Goal: Information Seeking & Learning: Check status

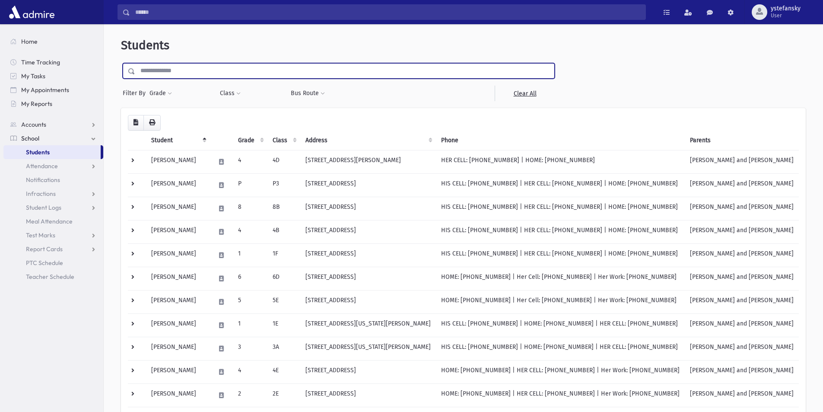
click at [171, 71] on input "text" at bounding box center [344, 71] width 419 height 16
type input "**********"
click at [121, 63] on input "submit" at bounding box center [133, 69] width 24 height 12
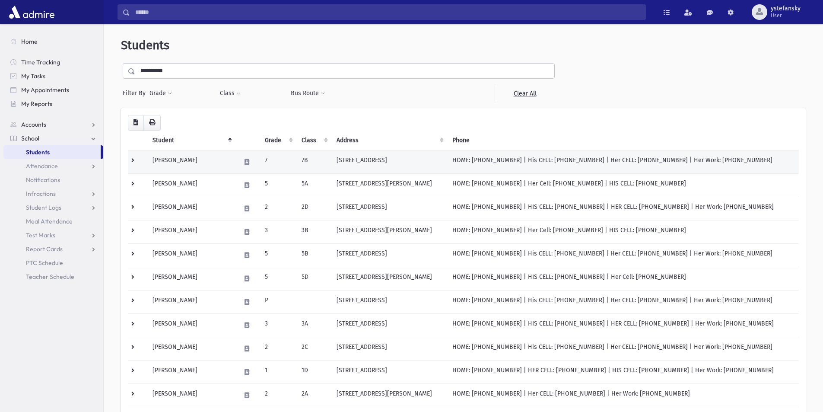
click at [384, 156] on td "34 Zinfandel Lakewood, NJ 08701" at bounding box center [389, 161] width 116 height 23
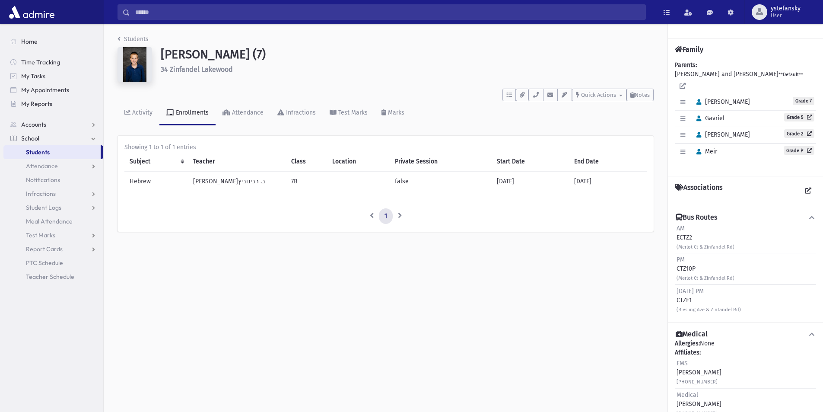
click at [404, 181] on td "false" at bounding box center [441, 182] width 102 height 20
click at [722, 117] on span "Gavriel" at bounding box center [709, 118] width 32 height 7
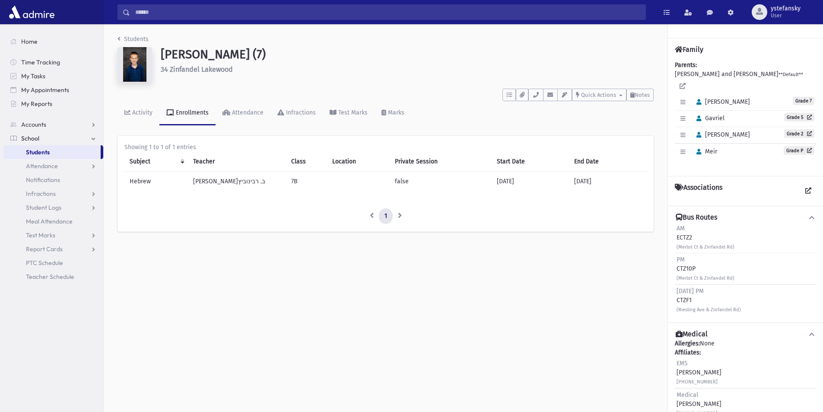
click at [722, 117] on span "Gavriel" at bounding box center [709, 118] width 32 height 7
click at [700, 121] on icon "button" at bounding box center [699, 119] width 5 height 6
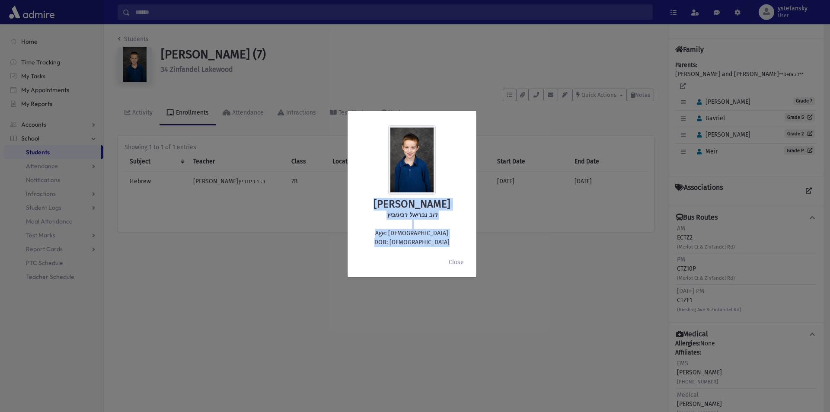
drag, startPoint x: 432, startPoint y: 242, endPoint x: 363, endPoint y: 200, distance: 81.1
click at [363, 200] on div "Gavriel Rabinowitz דוב גבריאל רבינוביץ Age: 10 DOB: 3/02/2015" at bounding box center [411, 185] width 115 height 121
click at [367, 201] on h2 "Gavriel Rabinowitz" at bounding box center [411, 204] width 115 height 13
drag, startPoint x: 368, startPoint y: 204, endPoint x: 440, endPoint y: 247, distance: 83.3
click at [440, 247] on div "Gavriel Rabinowitz דוב גבריאל רבינוביץ Age: 10 DOB: 3/02/2015" at bounding box center [411, 185] width 129 height 123
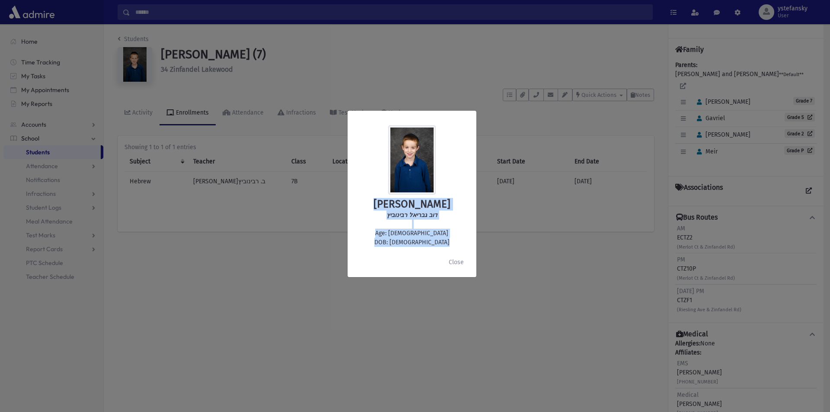
click at [436, 247] on div "Gavriel Rabinowitz דוב גבריאל רבינוביץ Age: 10 DOB: 3/02/2015" at bounding box center [411, 185] width 129 height 123
drag, startPoint x: 432, startPoint y: 242, endPoint x: 357, endPoint y: 202, distance: 85.1
click at [357, 202] on div "Gavriel Rabinowitz דוב גבריאל רבינוביץ Age: 10 DOB: 3/02/2015" at bounding box center [411, 185] width 115 height 121
click at [365, 200] on h2 "Gavriel Rabinowitz" at bounding box center [411, 204] width 115 height 13
click at [457, 263] on button "Close" at bounding box center [456, 263] width 26 height 16
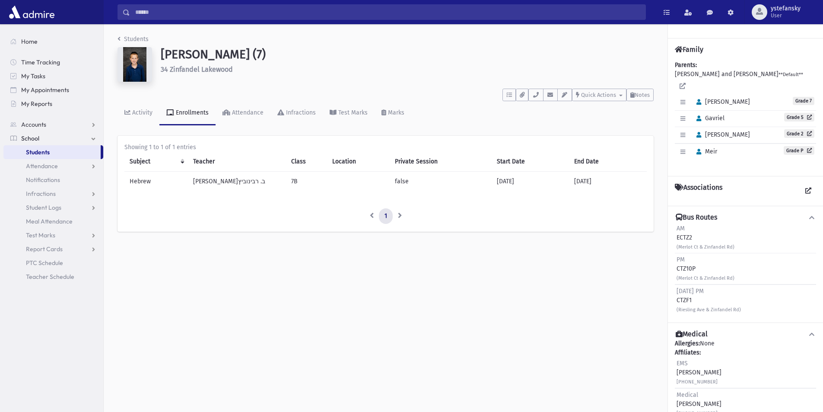
click at [197, 51] on h1 "Rabinowitz, Avrohom Yeshaya (7)" at bounding box center [407, 54] width 493 height 15
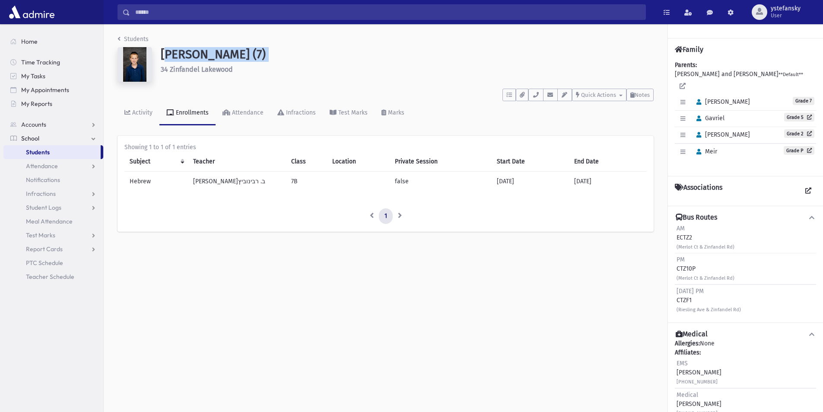
click at [197, 51] on h1 "Rabinowitz, Avrohom Yeshaya (7)" at bounding box center [407, 54] width 493 height 15
click at [784, 118] on link "Grade 5" at bounding box center [799, 117] width 30 height 9
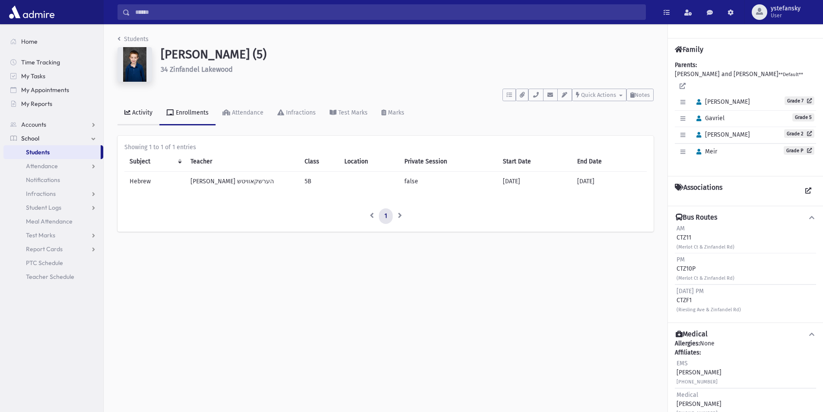
click at [140, 114] on div "Activity" at bounding box center [142, 112] width 22 height 7
click at [189, 112] on div "Enrollments" at bounding box center [191, 112] width 35 height 7
click at [240, 111] on div "Attendance" at bounding box center [246, 112] width 33 height 7
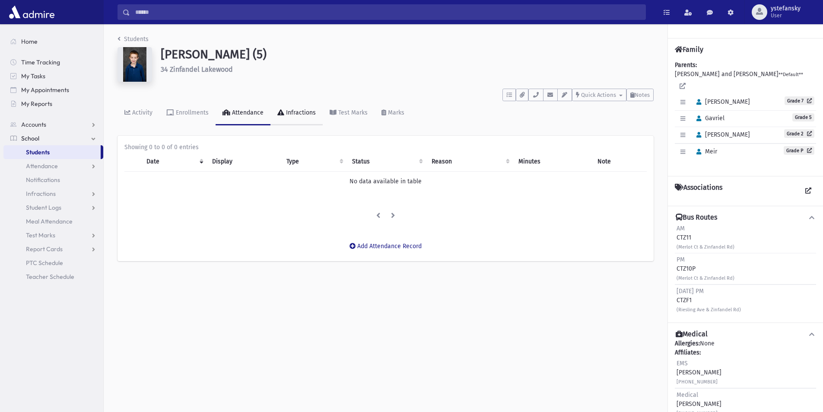
click at [296, 115] on div "Infractions" at bounding box center [300, 112] width 32 height 7
click at [350, 111] on div "Test Marks" at bounding box center [352, 112] width 31 height 7
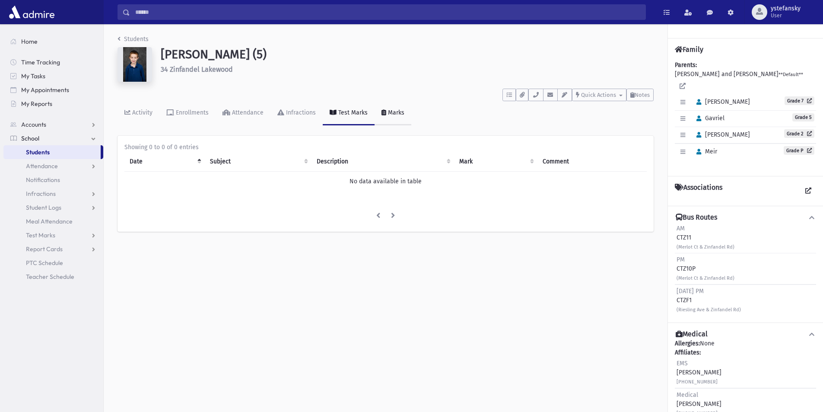
click at [398, 110] on div "Marks" at bounding box center [395, 112] width 18 height 7
click at [349, 111] on div "Test Marks" at bounding box center [352, 112] width 31 height 7
click at [296, 111] on div "Infractions" at bounding box center [300, 112] width 32 height 7
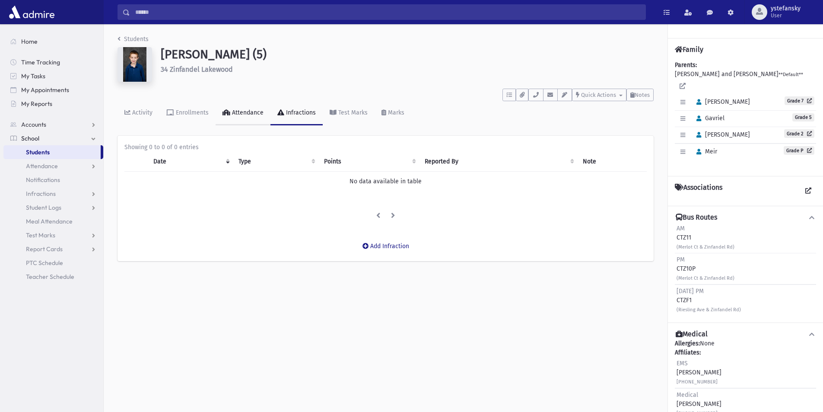
click at [247, 111] on div "Attendance" at bounding box center [246, 112] width 33 height 7
click at [188, 109] on div "Enrollments" at bounding box center [191, 112] width 35 height 7
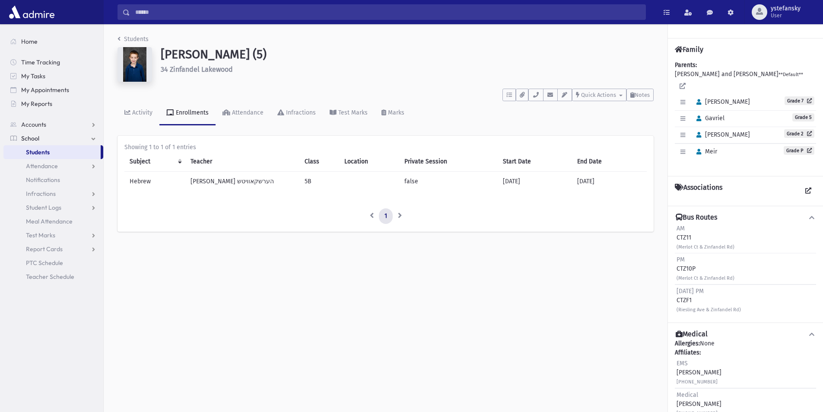
click at [213, 179] on td "[PERSON_NAME] הערשקאוויטש" at bounding box center [242, 182] width 114 height 20
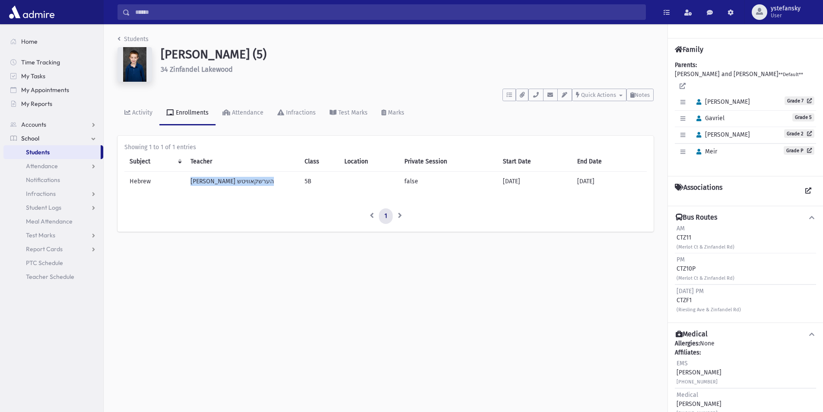
click at [213, 179] on td "[PERSON_NAME] הערשקאוויטש" at bounding box center [242, 182] width 114 height 20
click at [134, 181] on td "Hebrew" at bounding box center [154, 182] width 61 height 20
click at [176, 55] on h1 "[PERSON_NAME] (5)" at bounding box center [407, 54] width 493 height 15
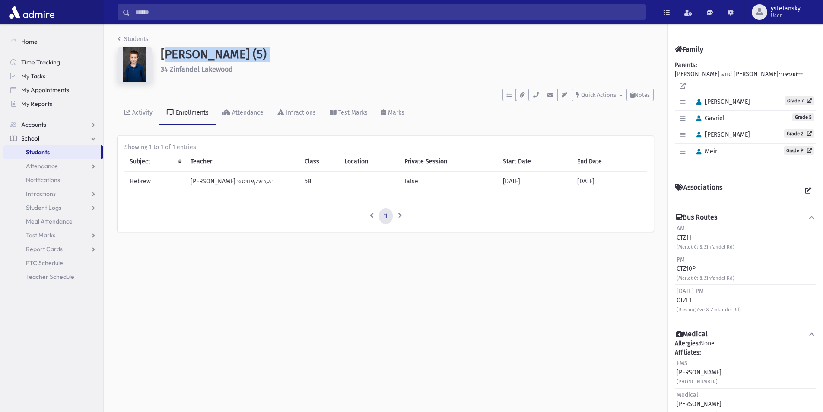
click at [176, 55] on h1 "[PERSON_NAME] (5)" at bounding box center [407, 54] width 493 height 15
click at [183, 67] on h6 "34 Zinfandel Lakewood" at bounding box center [407, 69] width 493 height 8
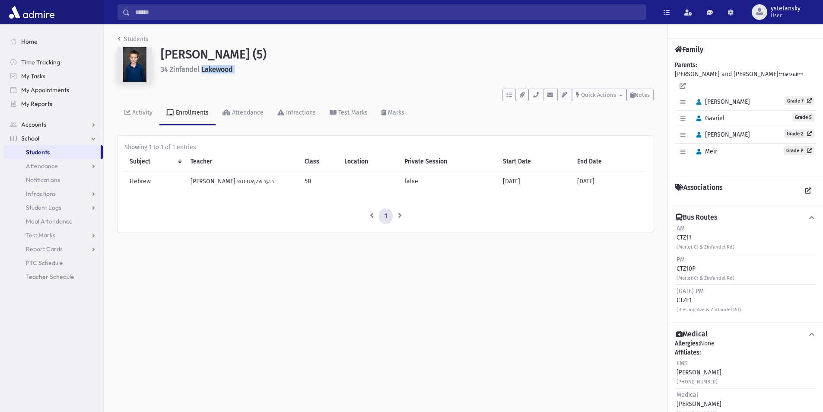
click at [183, 67] on h6 "34 Zinfandel Lakewood" at bounding box center [407, 69] width 493 height 8
click at [188, 55] on h1 "[PERSON_NAME] (5)" at bounding box center [407, 54] width 493 height 15
click at [188, 70] on h6 "34 Zinfandel Lakewood" at bounding box center [407, 69] width 493 height 8
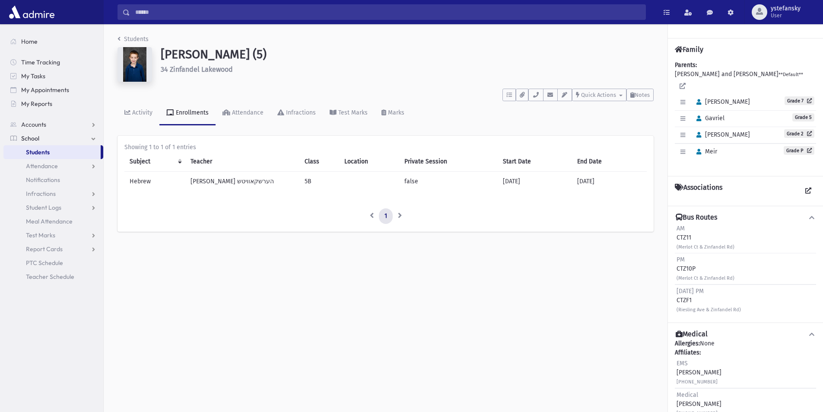
click at [188, 70] on h6 "34 Zinfandel Lakewood" at bounding box center [407, 69] width 493 height 8
click at [188, 58] on h1 "[PERSON_NAME] (5)" at bounding box center [407, 54] width 493 height 15
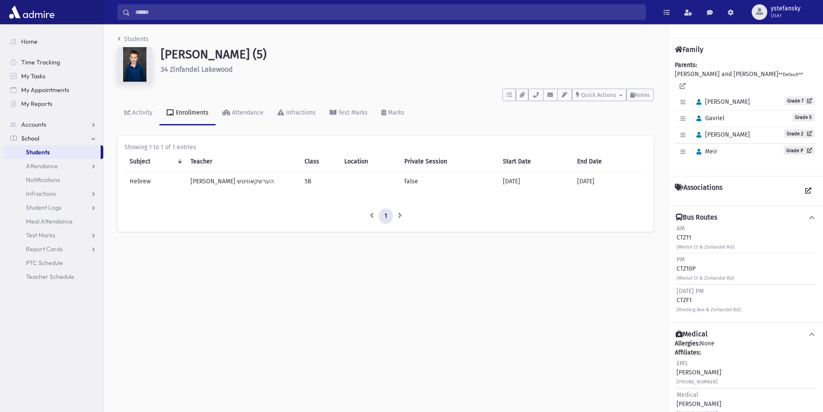
click at [188, 69] on h6 "34 Zinfandel Lakewood" at bounding box center [407, 69] width 493 height 8
click at [190, 54] on h1 "[PERSON_NAME] (5)" at bounding box center [407, 54] width 493 height 15
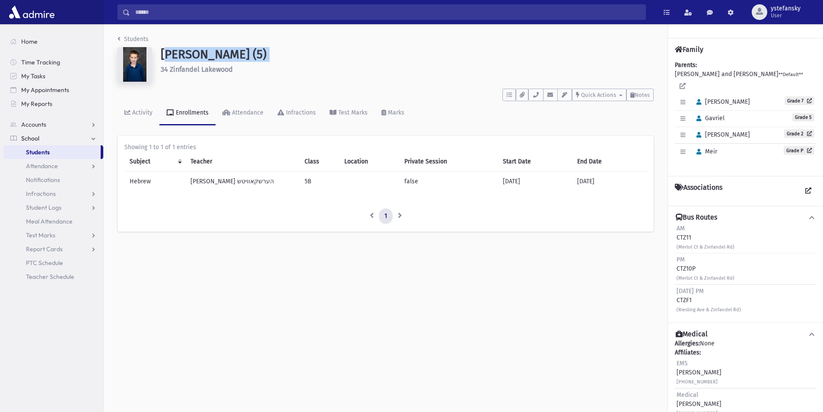
click at [190, 54] on h1 "[PERSON_NAME] (5)" at bounding box center [407, 54] width 493 height 15
click at [188, 70] on h6 "34 Zinfandel Lakewood" at bounding box center [407, 69] width 493 height 8
click at [188, 59] on h1 "[PERSON_NAME] (5)" at bounding box center [407, 54] width 493 height 15
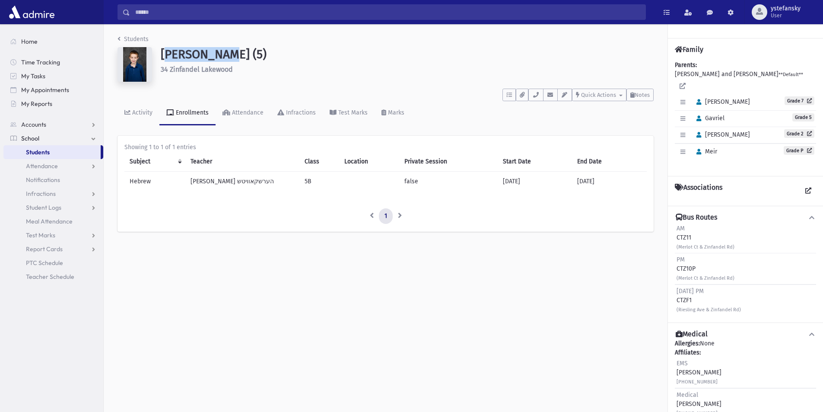
click at [188, 59] on h1 "[PERSON_NAME] (5)" at bounding box center [407, 54] width 493 height 15
click at [188, 68] on h6 "34 Zinfandel Lakewood" at bounding box center [407, 69] width 493 height 8
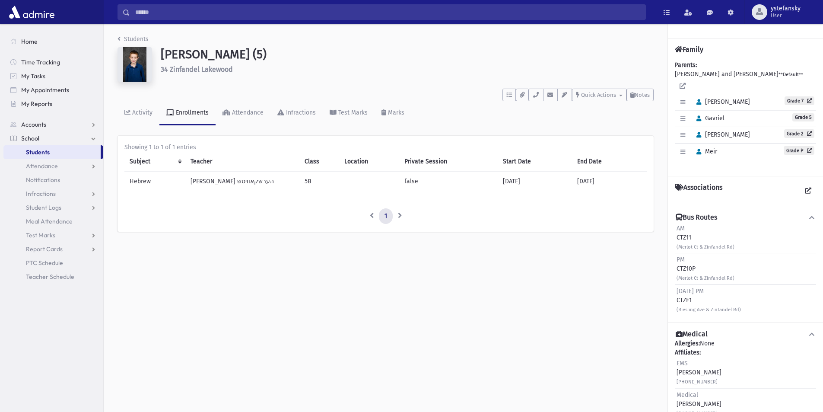
click at [188, 68] on h6 "34 Zinfandel Lakewood" at bounding box center [407, 69] width 493 height 8
click at [188, 57] on h1 "[PERSON_NAME] (5)" at bounding box center [407, 54] width 493 height 15
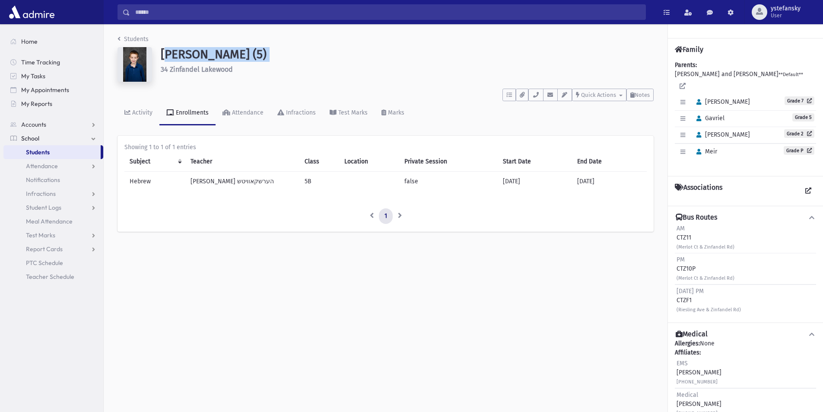
click at [211, 54] on h1 "[PERSON_NAME] (5)" at bounding box center [407, 54] width 493 height 15
click at [245, 55] on h1 "[PERSON_NAME] (5)" at bounding box center [407, 54] width 493 height 15
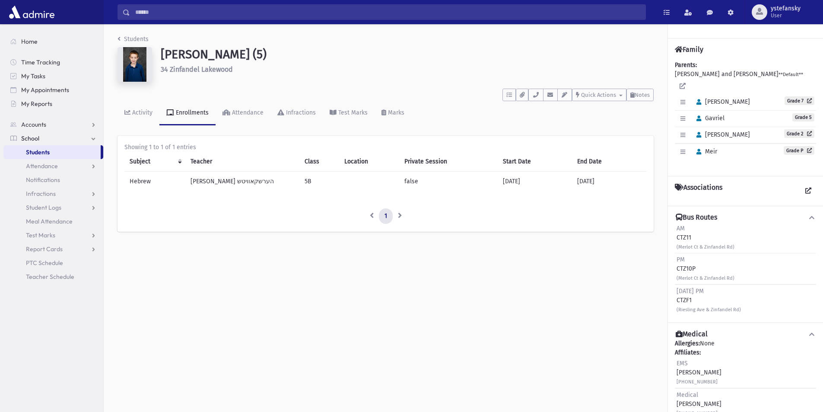
click at [208, 55] on h1 "[PERSON_NAME] (5)" at bounding box center [407, 54] width 493 height 15
click at [204, 55] on h1 "[PERSON_NAME] (5)" at bounding box center [407, 54] width 493 height 15
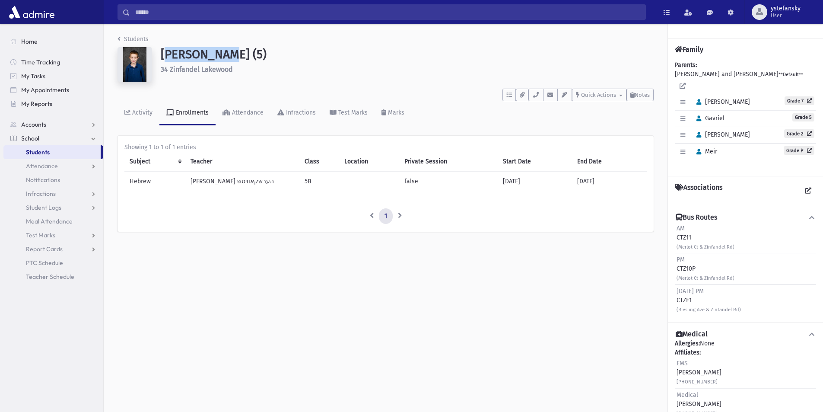
click at [204, 55] on h1 "[PERSON_NAME] (5)" at bounding box center [407, 54] width 493 height 15
click at [208, 67] on h6 "34 Zinfandel Lakewood" at bounding box center [407, 69] width 493 height 8
click at [191, 69] on h6 "34 Zinfandel Lakewood" at bounding box center [407, 69] width 493 height 8
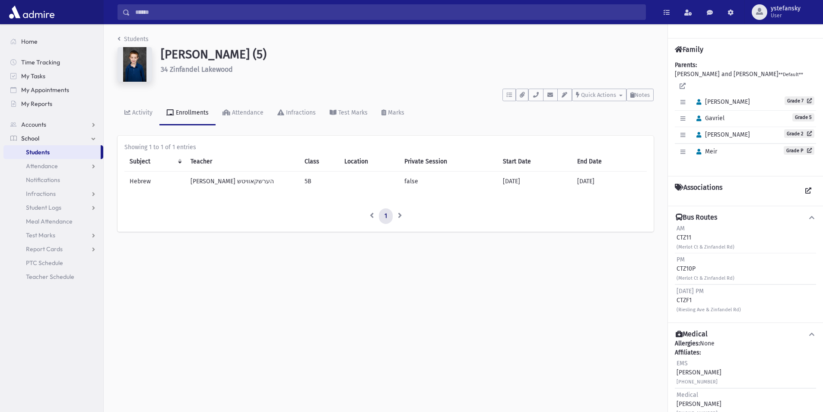
click at [192, 56] on h1 "[PERSON_NAME] (5)" at bounding box center [407, 54] width 493 height 15
click at [247, 56] on h1 "[PERSON_NAME] (5)" at bounding box center [407, 54] width 493 height 15
click at [223, 67] on h6 "34 Zinfandel Lakewood" at bounding box center [407, 69] width 493 height 8
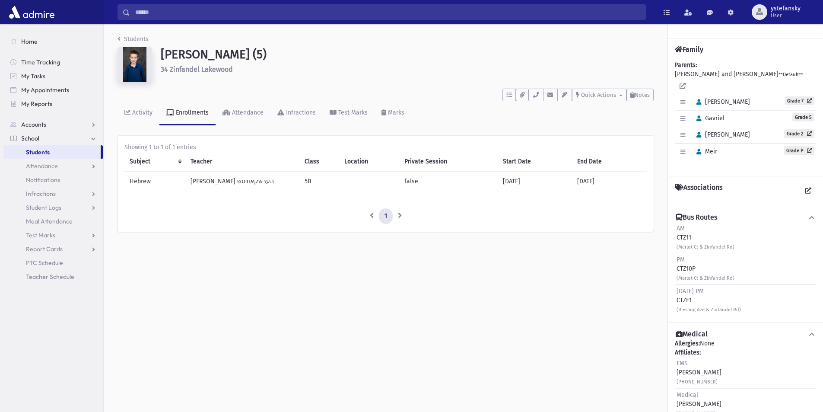
click at [223, 67] on h6 "34 Zinfandel Lakewood" at bounding box center [407, 69] width 493 height 8
click at [193, 70] on h6 "34 Zinfandel Lakewood" at bounding box center [407, 69] width 493 height 8
click at [184, 54] on h1 "[PERSON_NAME] (5)" at bounding box center [407, 54] width 493 height 15
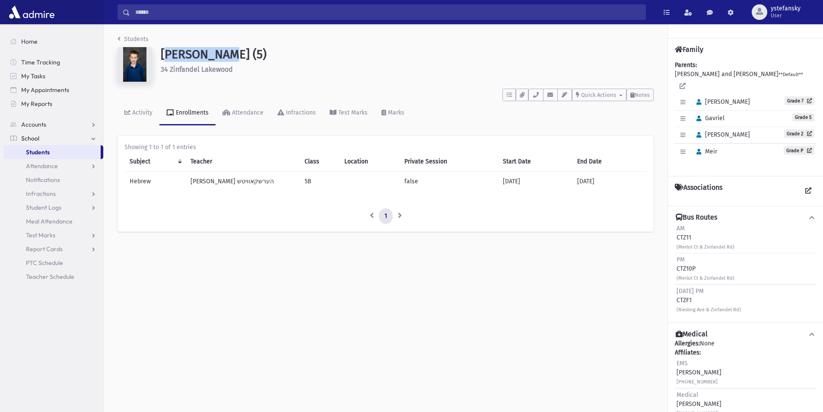
click at [184, 54] on h1 "[PERSON_NAME] (5)" at bounding box center [407, 54] width 493 height 15
click at [239, 55] on h1 "[PERSON_NAME] (5)" at bounding box center [407, 54] width 493 height 15
click at [225, 70] on h6 "34 Zinfandel Lakewood" at bounding box center [407, 69] width 493 height 8
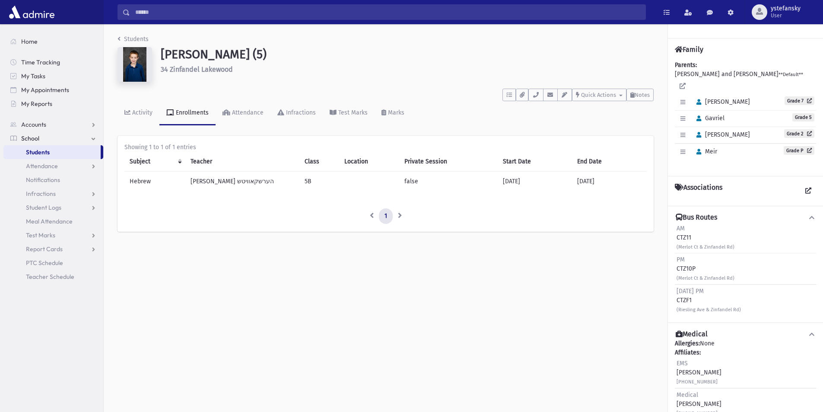
click at [183, 70] on h6 "34 Zinfandel Lakewood" at bounding box center [407, 69] width 493 height 8
click at [201, 54] on h1 "[PERSON_NAME] (5)" at bounding box center [407, 54] width 493 height 15
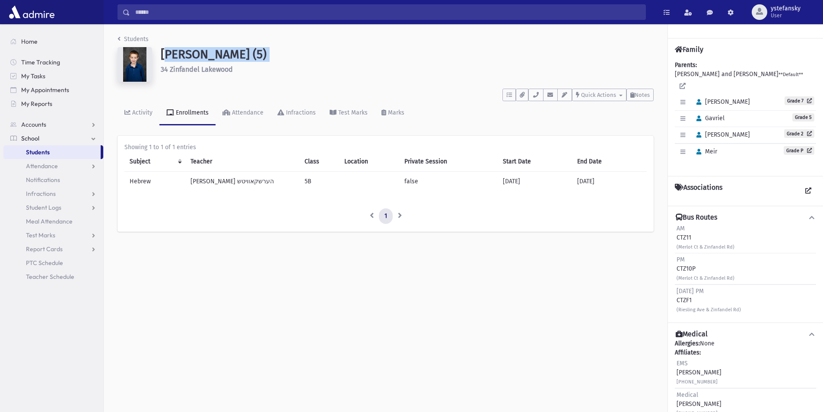
click at [201, 54] on h1 "[PERSON_NAME] (5)" at bounding box center [407, 54] width 493 height 15
click at [199, 69] on h6 "34 Zinfandel Lakewood" at bounding box center [407, 69] width 493 height 8
click at [197, 56] on h1 "[PERSON_NAME] (5)" at bounding box center [407, 54] width 493 height 15
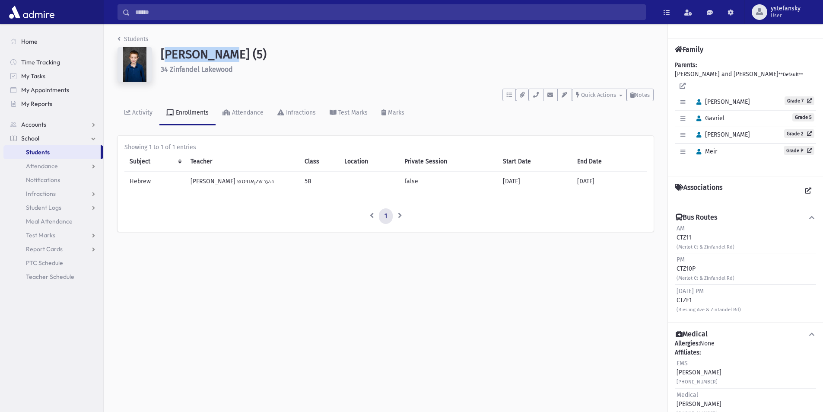
click at [197, 56] on h1 "[PERSON_NAME] (5)" at bounding box center [407, 54] width 493 height 15
click at [188, 69] on h6 "34 Zinfandel Lakewood" at bounding box center [407, 69] width 493 height 8
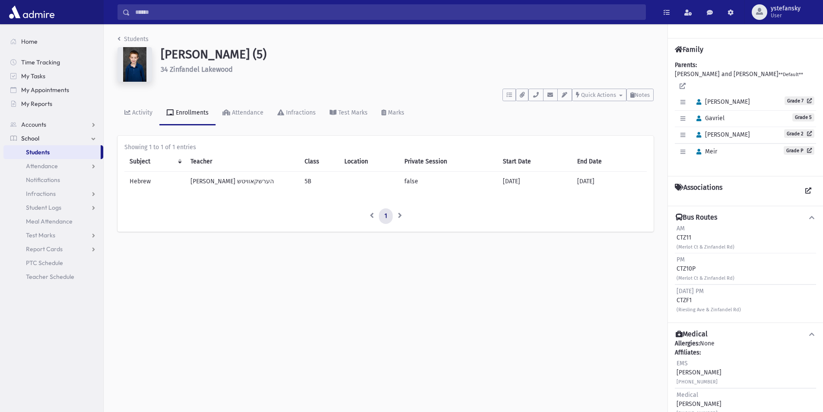
click at [208, 69] on h6 "34 Zinfandel Lakewood" at bounding box center [407, 69] width 493 height 8
click at [194, 71] on h6 "34 Zinfandel Lakewood" at bounding box center [407, 69] width 493 height 8
click at [220, 69] on h6 "34 Zinfandel Lakewood" at bounding box center [407, 69] width 493 height 8
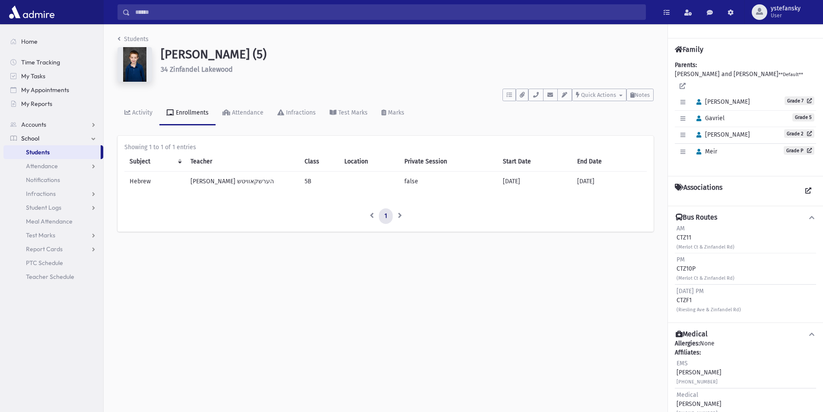
click at [220, 69] on h6 "34 Zinfandel Lakewood" at bounding box center [407, 69] width 493 height 8
click at [189, 72] on h6 "34 Zinfandel Lakewood" at bounding box center [407, 69] width 493 height 8
click at [164, 70] on h6 "34 Zinfandel Lakewood" at bounding box center [407, 69] width 493 height 8
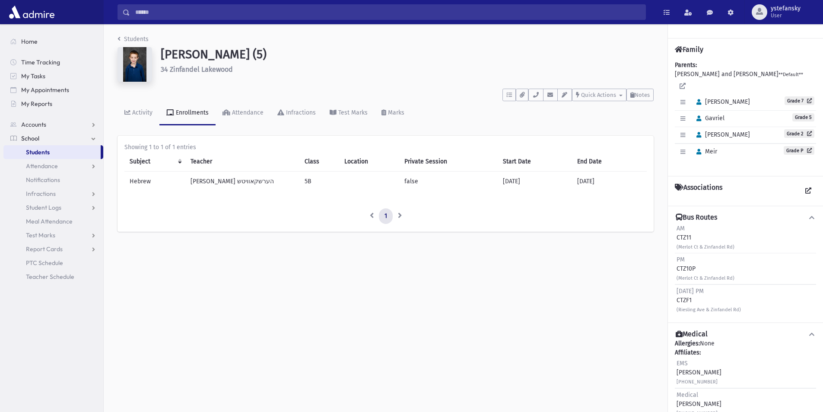
click at [178, 57] on h1 "[PERSON_NAME] (5)" at bounding box center [407, 54] width 493 height 15
click at [244, 54] on h1 "[PERSON_NAME] (5)" at bounding box center [407, 54] width 493 height 15
click at [248, 54] on h1 "[PERSON_NAME] (5)" at bounding box center [407, 54] width 493 height 15
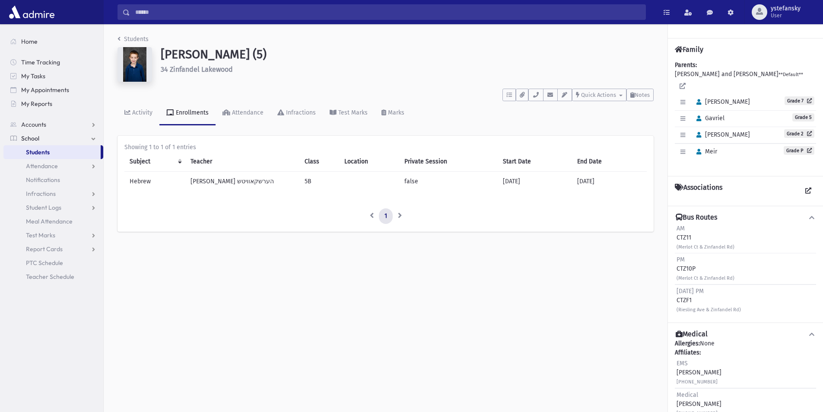
click at [220, 67] on h6 "34 Zinfandel Lakewood" at bounding box center [407, 69] width 493 height 8
click at [188, 71] on h6 "34 Zinfandel Lakewood" at bounding box center [407, 69] width 493 height 8
click at [213, 67] on h6 "34 Zinfandel Lakewood" at bounding box center [407, 69] width 493 height 8
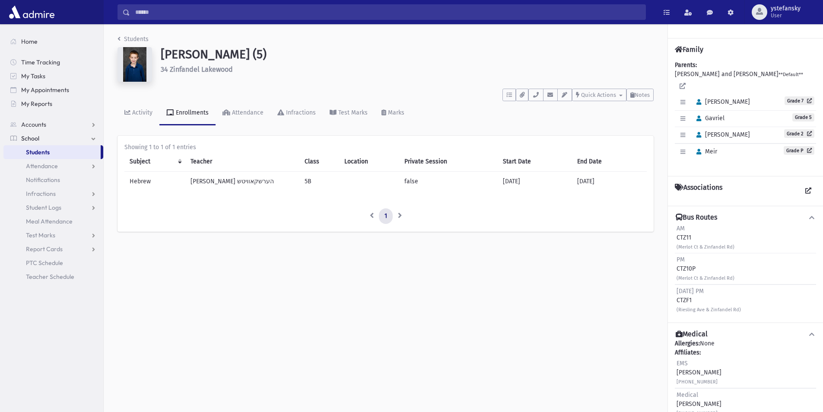
click at [213, 67] on h6 "34 Zinfandel Lakewood" at bounding box center [407, 69] width 493 height 8
click at [208, 54] on h1 "[PERSON_NAME] (5)" at bounding box center [407, 54] width 493 height 15
click at [248, 53] on h1 "[PERSON_NAME] (5)" at bounding box center [407, 54] width 493 height 15
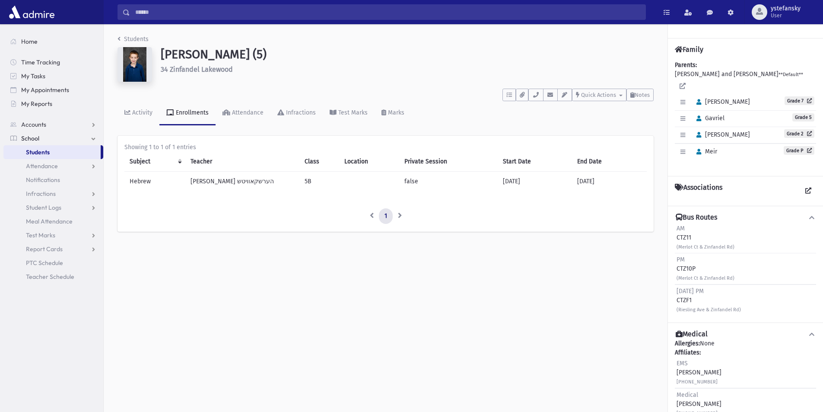
click at [248, 53] on h1 "[PERSON_NAME] (5)" at bounding box center [407, 54] width 493 height 15
click at [225, 67] on h6 "34 Zinfandel Lakewood" at bounding box center [407, 69] width 493 height 8
click at [184, 70] on h6 "34 Zinfandel Lakewood" at bounding box center [407, 69] width 493 height 8
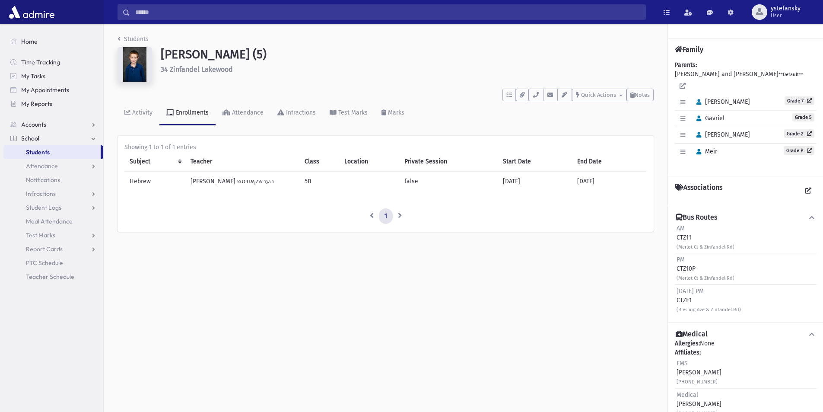
click at [189, 58] on h1 "[PERSON_NAME] (5)" at bounding box center [407, 54] width 493 height 15
click at [241, 54] on h1 "[PERSON_NAME] (5)" at bounding box center [407, 54] width 493 height 15
click at [226, 64] on div "[PERSON_NAME] (5) 34 Zinfandel [GEOGRAPHIC_DATA]" at bounding box center [407, 66] width 502 height 38
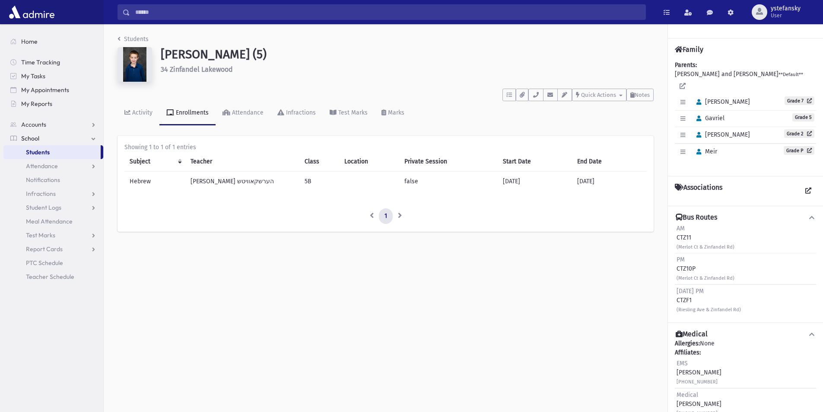
click at [226, 64] on div "[PERSON_NAME] (5) 34 Zinfandel [GEOGRAPHIC_DATA]" at bounding box center [407, 66] width 502 height 38
click at [182, 70] on h6 "34 Zinfandel Lakewood" at bounding box center [407, 69] width 493 height 8
click at [189, 57] on h1 "[PERSON_NAME] (5)" at bounding box center [407, 54] width 493 height 15
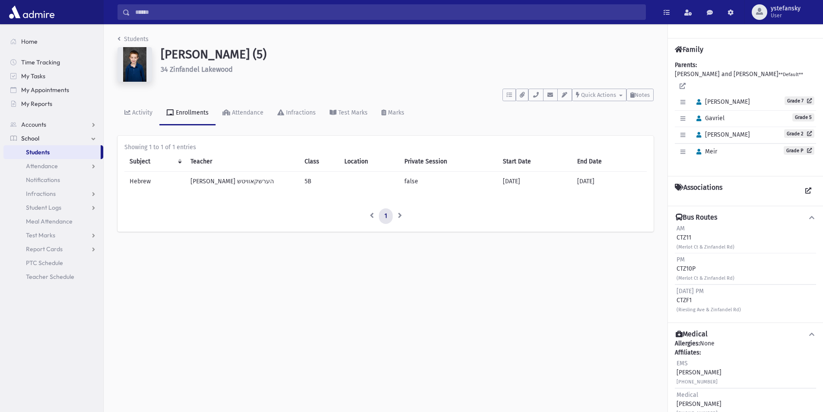
click at [246, 56] on h1 "[PERSON_NAME] (5)" at bounding box center [407, 54] width 493 height 15
click at [220, 68] on h6 "34 Zinfandel Lakewood" at bounding box center [407, 69] width 493 height 8
click at [187, 72] on h6 "34 Zinfandel Lakewood" at bounding box center [407, 69] width 493 height 8
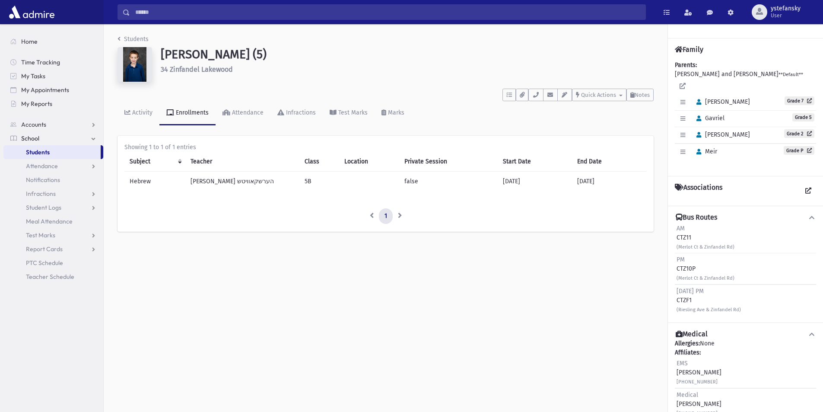
click at [187, 72] on h6 "34 Zinfandel Lakewood" at bounding box center [407, 69] width 493 height 8
click at [210, 55] on h1 "[PERSON_NAME] (5)" at bounding box center [407, 54] width 493 height 15
click at [216, 69] on h6 "34 Zinfandel Lakewood" at bounding box center [407, 69] width 493 height 8
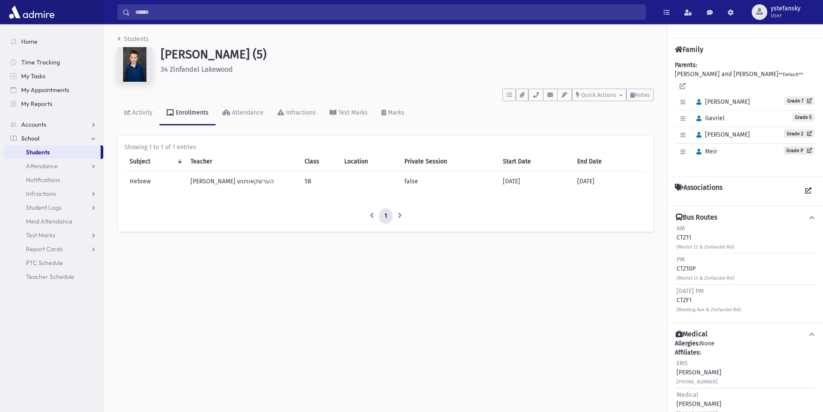
click at [191, 70] on h6 "34 Zinfandel Lakewood" at bounding box center [407, 69] width 493 height 8
click at [215, 71] on h6 "34 Zinfandel Lakewood" at bounding box center [407, 69] width 493 height 8
click at [181, 72] on h6 "34 Zinfandel Lakewood" at bounding box center [407, 69] width 493 height 8
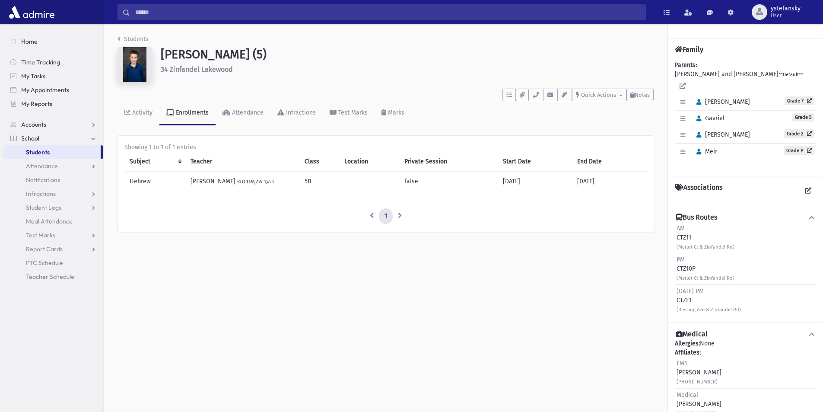
click at [181, 72] on h6 "34 Zinfandel Lakewood" at bounding box center [407, 69] width 493 height 8
click at [215, 71] on h6 "34 Zinfandel Lakewood" at bounding box center [407, 69] width 493 height 8
click at [194, 71] on h6 "34 Zinfandel Lakewood" at bounding box center [407, 69] width 493 height 8
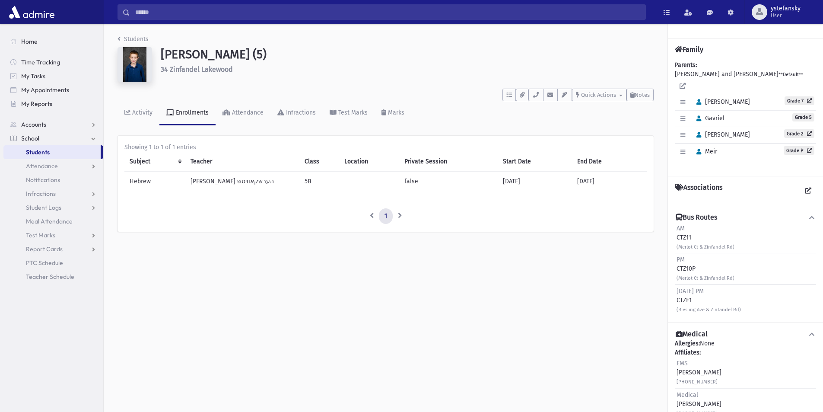
click at [210, 71] on h6 "34 Zinfandel Lakewood" at bounding box center [407, 69] width 493 height 8
click at [192, 70] on h6 "34 Zinfandel Lakewood" at bounding box center [407, 69] width 493 height 8
click at [220, 71] on h6 "34 Zinfandel Lakewood" at bounding box center [407, 69] width 493 height 8
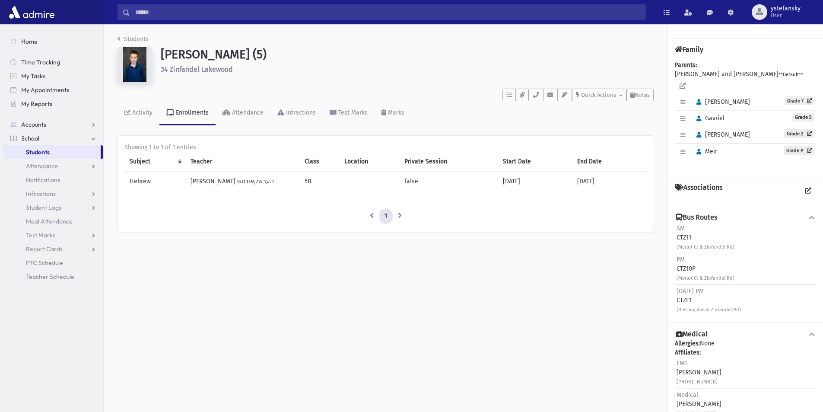
click at [220, 71] on h6 "34 Zinfandel Lakewood" at bounding box center [407, 69] width 493 height 8
click at [207, 55] on h1 "[PERSON_NAME] (5)" at bounding box center [407, 54] width 493 height 15
click at [243, 53] on h1 "[PERSON_NAME] (5)" at bounding box center [407, 54] width 493 height 15
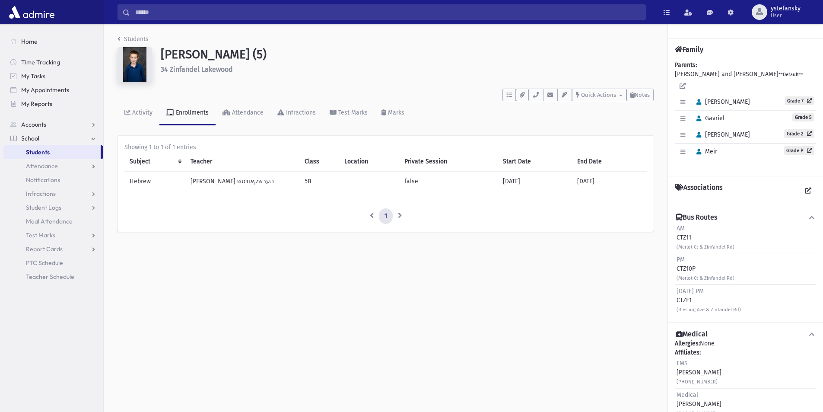
click at [213, 62] on div "[PERSON_NAME] (5) 34 Zinfandel [GEOGRAPHIC_DATA]" at bounding box center [407, 66] width 502 height 38
click at [183, 68] on h6 "34 Zinfandel Lakewood" at bounding box center [407, 69] width 493 height 8
click at [219, 70] on h6 "34 Zinfandel Lakewood" at bounding box center [407, 69] width 493 height 8
click at [179, 67] on h6 "34 Zinfandel Lakewood" at bounding box center [407, 69] width 493 height 8
click at [217, 68] on h6 "34 Zinfandel Lakewood" at bounding box center [407, 69] width 493 height 8
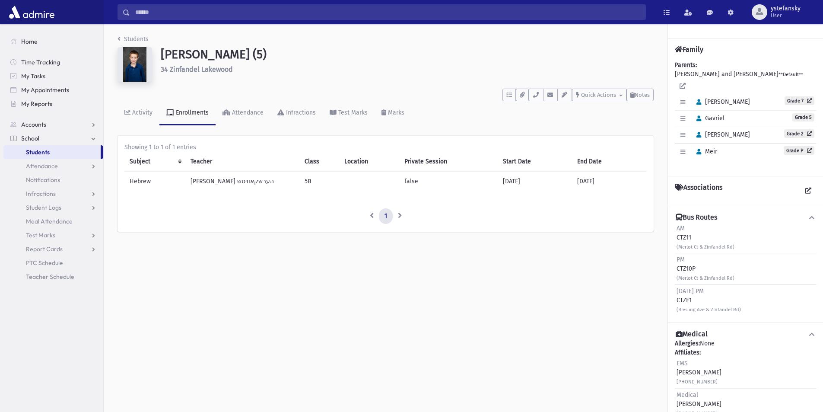
click at [184, 73] on h6 "34 Zinfandel Lakewood" at bounding box center [407, 69] width 493 height 8
click at [208, 69] on h6 "34 Zinfandel Lakewood" at bounding box center [407, 69] width 493 height 8
click at [193, 69] on h6 "34 Zinfandel Lakewood" at bounding box center [407, 69] width 493 height 8
click at [218, 69] on h6 "34 Zinfandel Lakewood" at bounding box center [407, 69] width 493 height 8
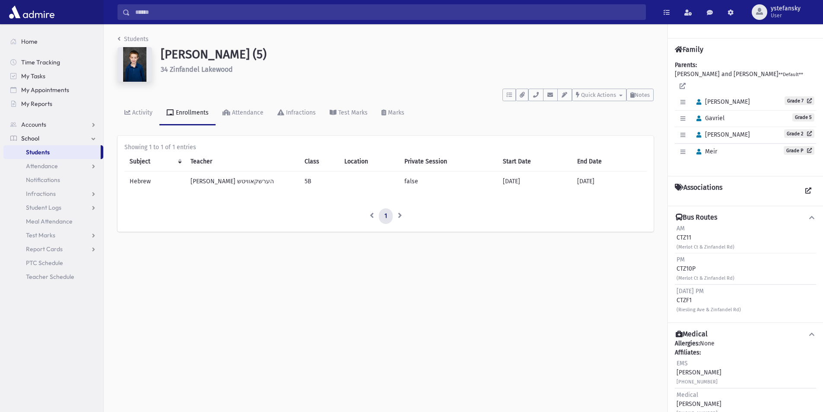
click at [185, 71] on h6 "34 Zinfandel Lakewood" at bounding box center [407, 69] width 493 height 8
click at [218, 72] on h6 "34 Zinfandel Lakewood" at bounding box center [407, 69] width 493 height 8
click at [187, 68] on h6 "34 Zinfandel Lakewood" at bounding box center [407, 69] width 493 height 8
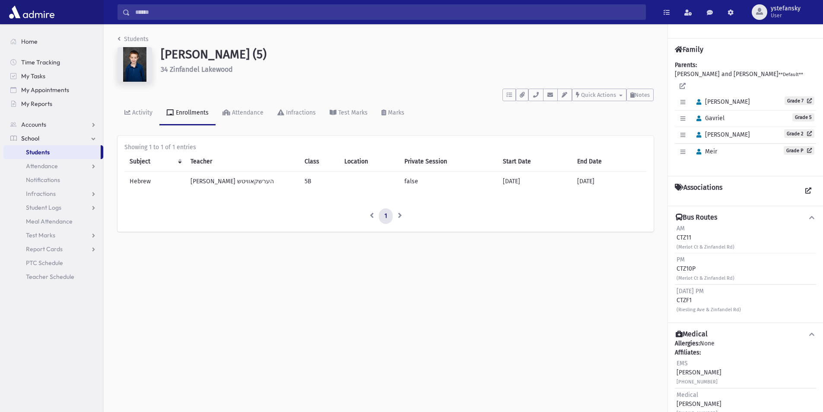
click at [187, 68] on h6 "34 Zinfandel Lakewood" at bounding box center [407, 69] width 493 height 8
click at [191, 58] on h1 "[PERSON_NAME] (5)" at bounding box center [407, 54] width 493 height 15
click at [253, 54] on h1 "[PERSON_NAME] (5)" at bounding box center [407, 54] width 493 height 15
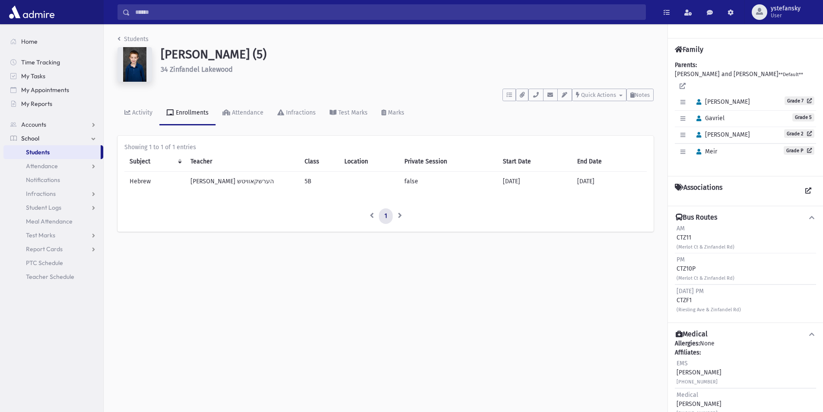
click at [212, 70] on h6 "34 Zinfandel Lakewood" at bounding box center [407, 69] width 493 height 8
click at [190, 70] on h6 "34 Zinfandel Lakewood" at bounding box center [407, 69] width 493 height 8
click at [209, 69] on h6 "34 Zinfandel Lakewood" at bounding box center [407, 69] width 493 height 8
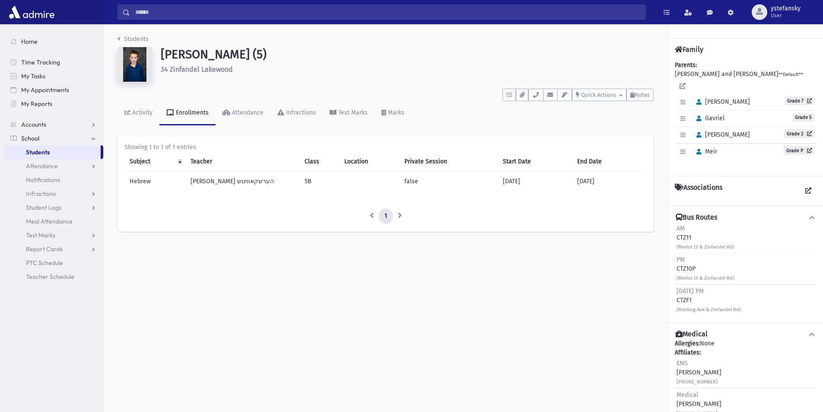
click at [209, 69] on h6 "34 Zinfandel Lakewood" at bounding box center [407, 69] width 493 height 8
click at [199, 56] on h1 "[PERSON_NAME] (5)" at bounding box center [407, 54] width 493 height 15
click at [250, 55] on h1 "[PERSON_NAME] (5)" at bounding box center [407, 54] width 493 height 15
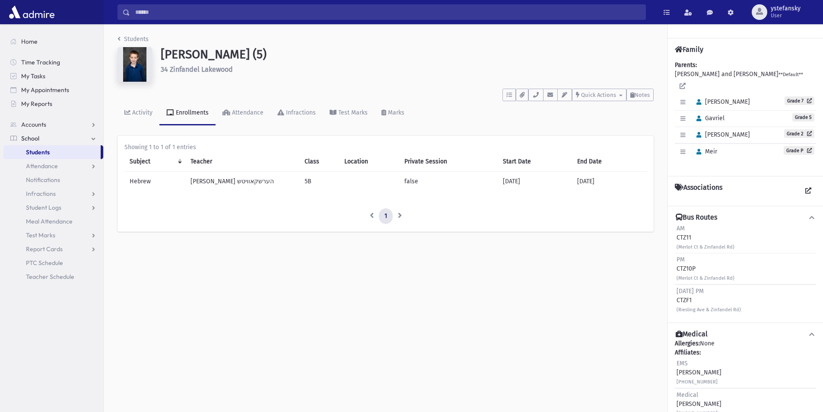
click at [216, 70] on h6 "34 Zinfandel Lakewood" at bounding box center [407, 69] width 493 height 8
click at [182, 70] on h6 "34 Zinfandel Lakewood" at bounding box center [407, 69] width 493 height 8
click at [189, 56] on h1 "[PERSON_NAME] (5)" at bounding box center [407, 54] width 493 height 15
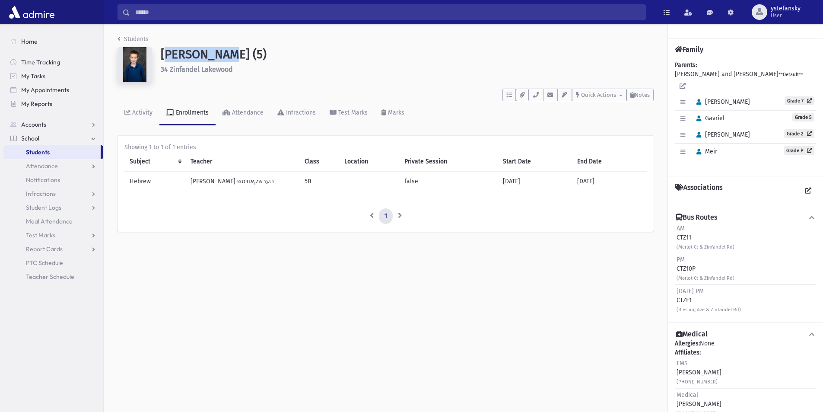
click at [189, 56] on h1 "[PERSON_NAME] (5)" at bounding box center [407, 54] width 493 height 15
click at [54, 165] on span "Attendance" at bounding box center [42, 166] width 32 height 8
click at [35, 137] on span "School" at bounding box center [30, 138] width 18 height 8
